Goal: Task Accomplishment & Management: Manage account settings

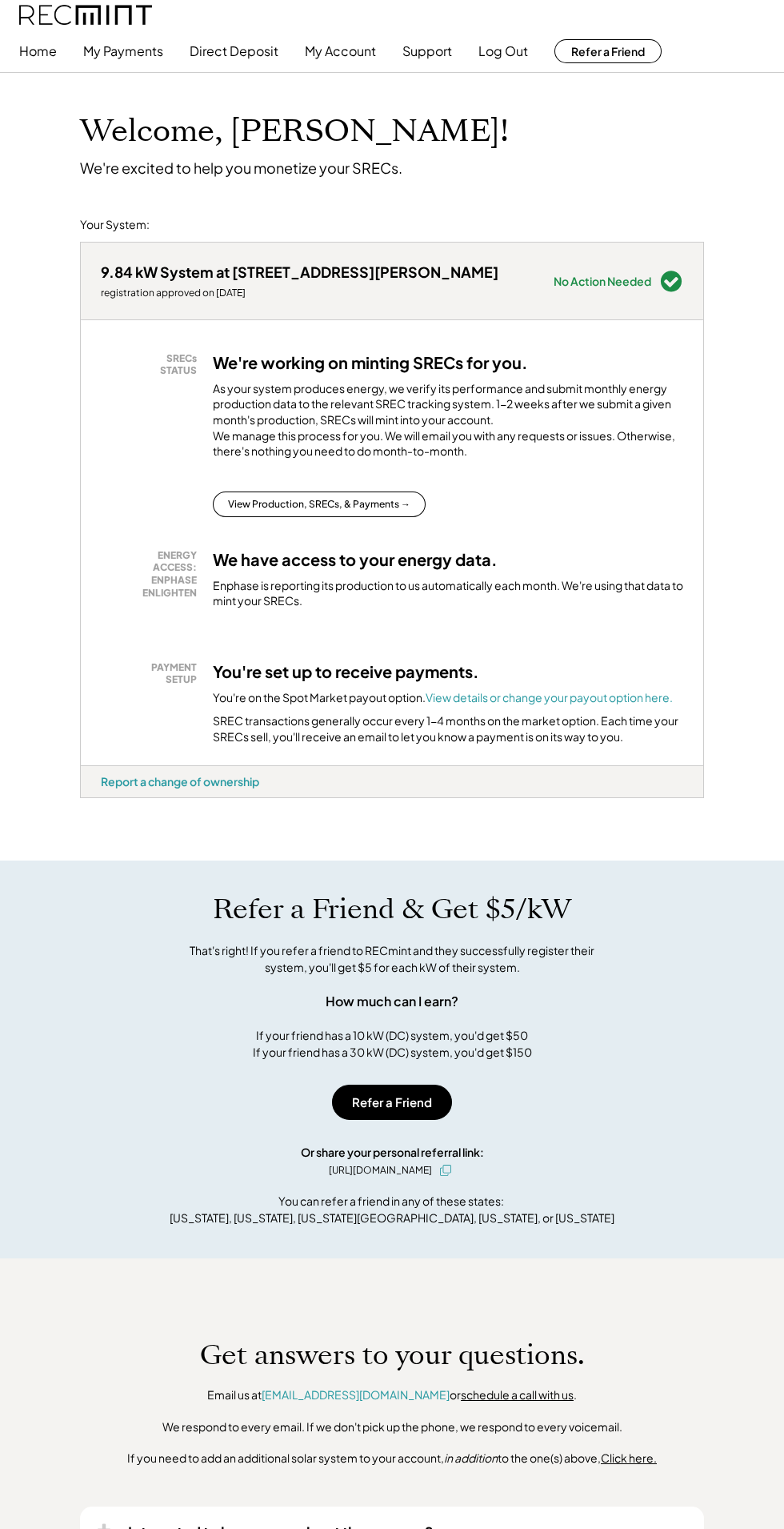
click at [140, 14] on img at bounding box center [85, 14] width 132 height 20
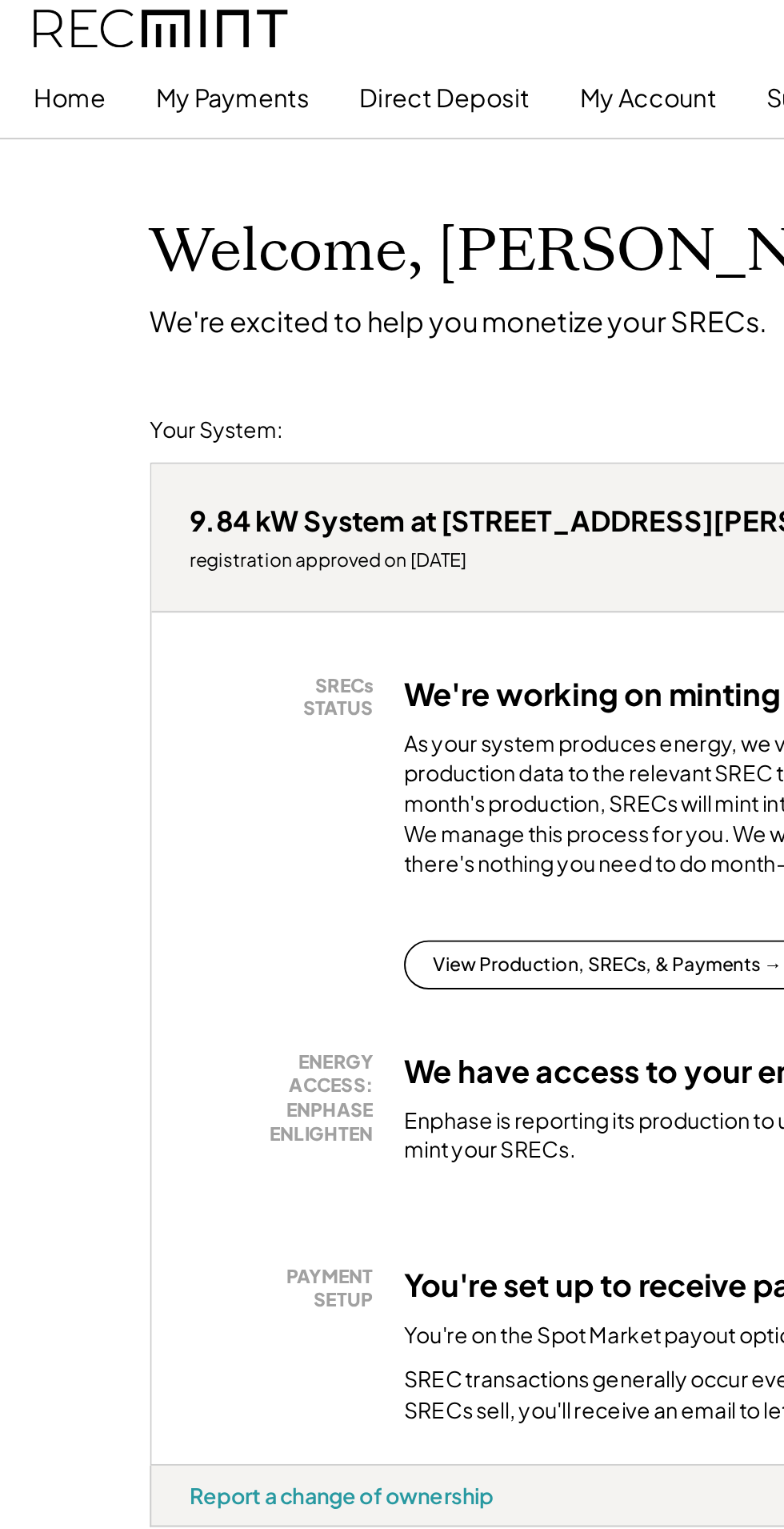
click at [123, 57] on button "My Payments" at bounding box center [124, 52] width 80 height 32
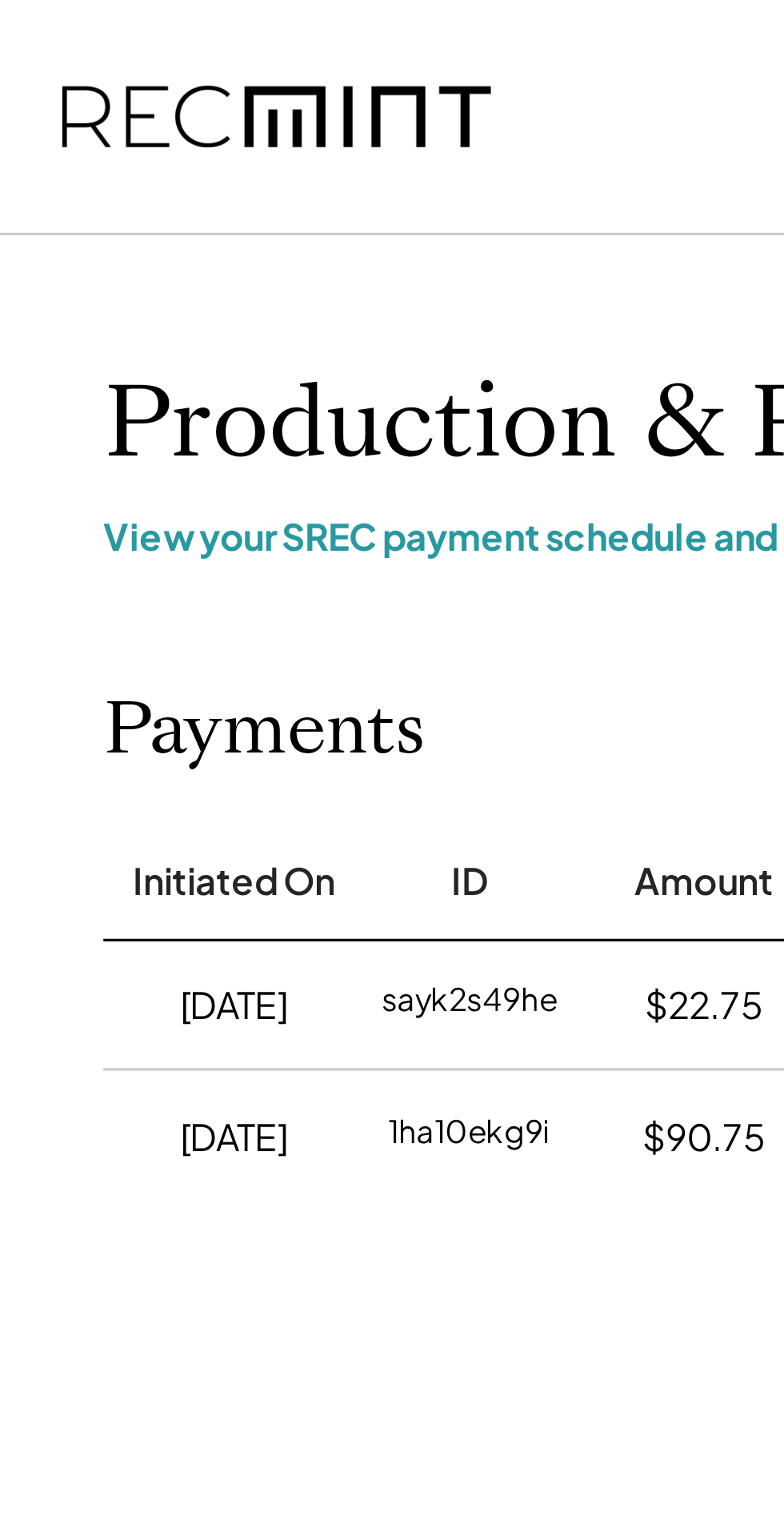
click at [226, 472] on div "Home My Payments Direct Deposit My Account Support Log Out Refer a Friend Produ…" at bounding box center [512, 764] width 1024 height 1529
